Goal: Navigation & Orientation: Find specific page/section

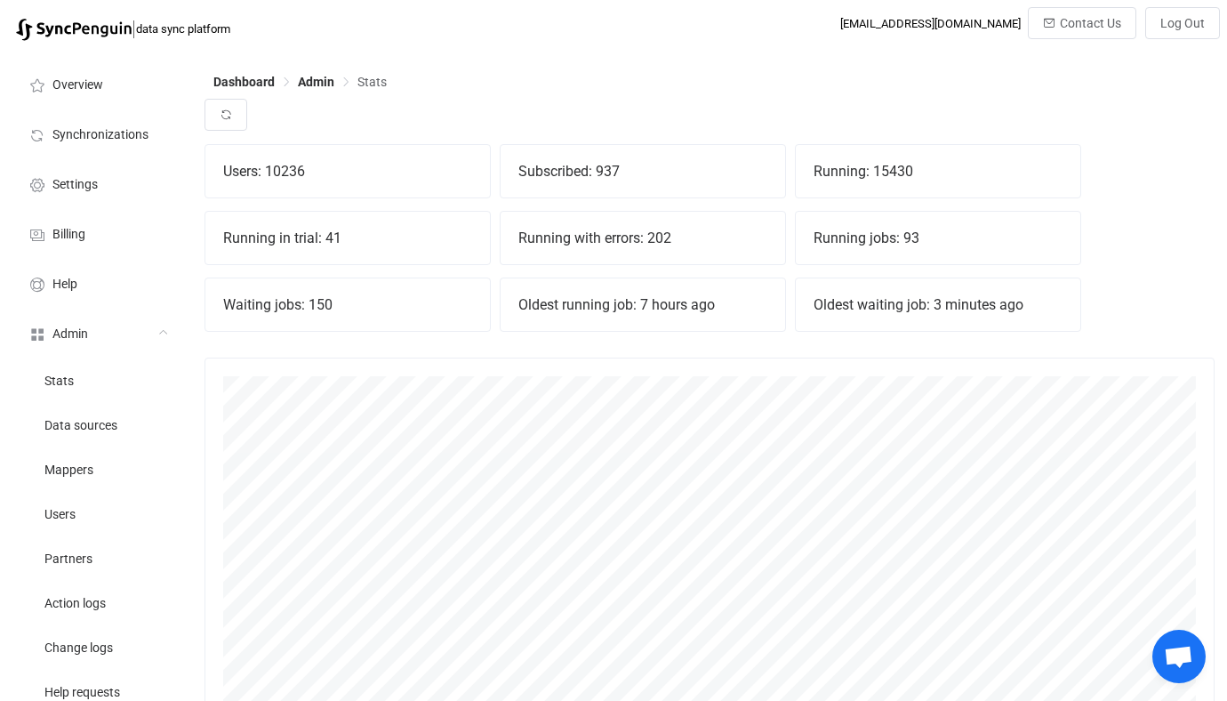
scroll to position [393, 1010]
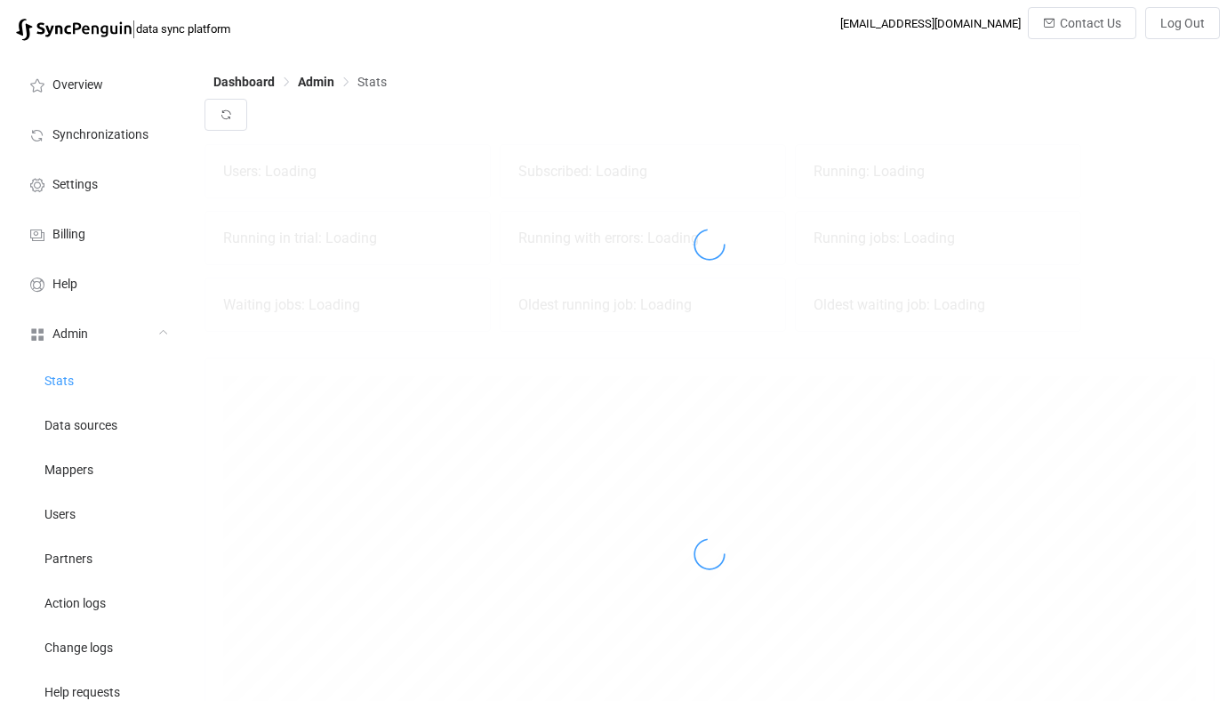
scroll to position [393, 1010]
